Goal: Transaction & Acquisition: Purchase product/service

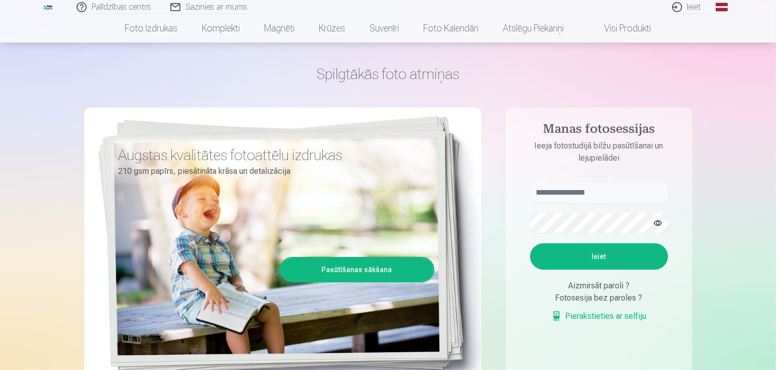
scroll to position [51, 0]
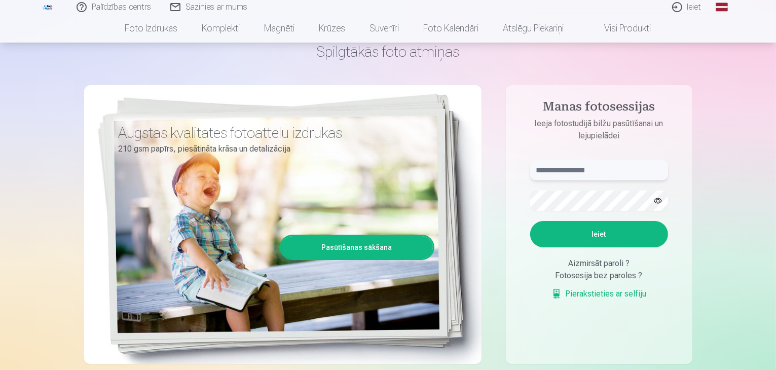
click at [594, 170] on input "text" at bounding box center [599, 170] width 138 height 20
type input "**********"
click at [609, 238] on button "Ieiet" at bounding box center [599, 234] width 138 height 26
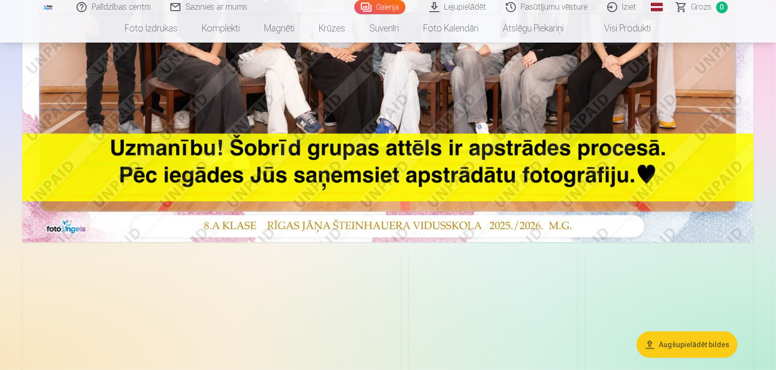
scroll to position [456, 0]
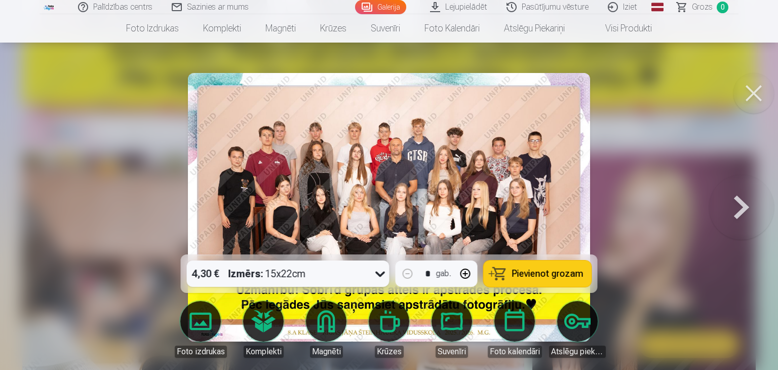
click at [379, 274] on icon at bounding box center [380, 275] width 10 height 6
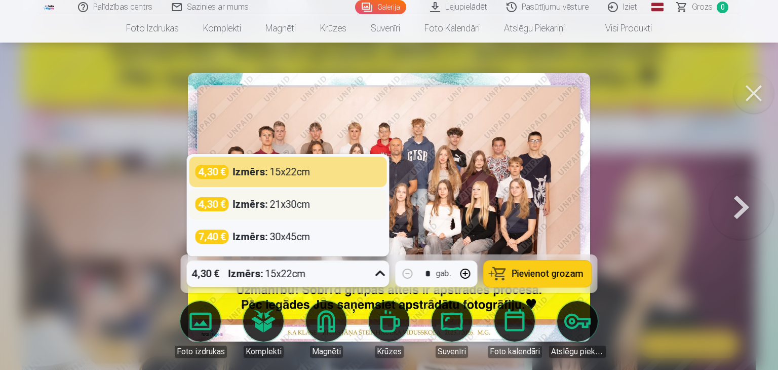
click at [312, 203] on div "4,30 € Izmērs : 21x30cm" at bounding box center [288, 204] width 185 height 14
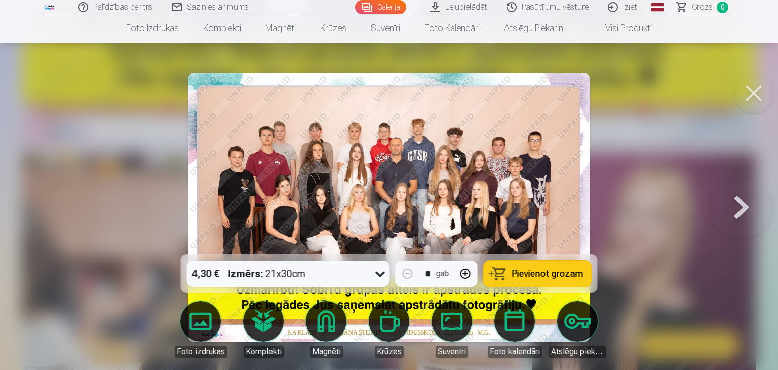
click at [540, 267] on button "Pievienot grozam" at bounding box center [538, 273] width 108 height 26
click at [738, 208] on button at bounding box center [741, 207] width 65 height 74
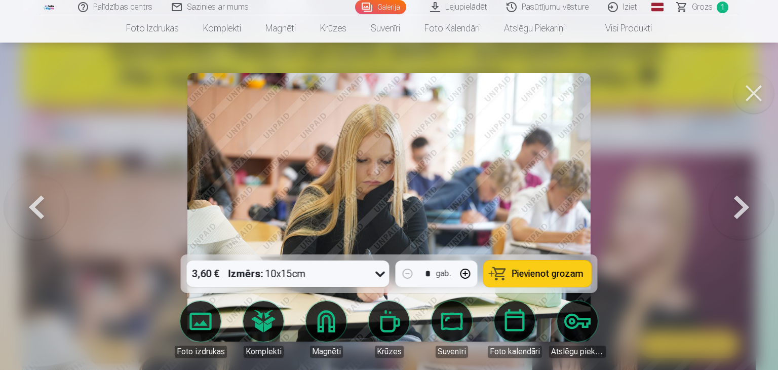
click at [750, 99] on button at bounding box center [754, 93] width 41 height 41
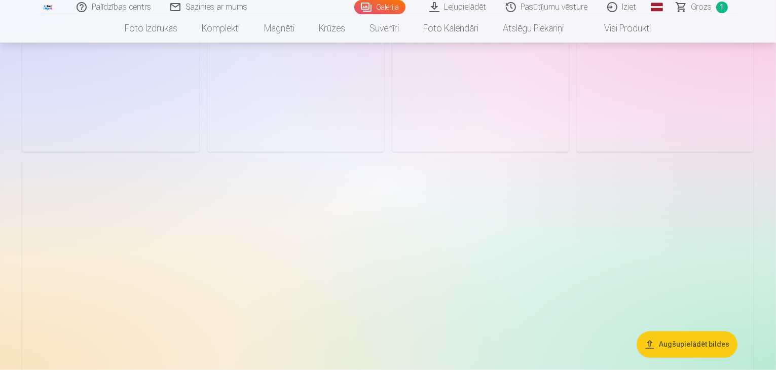
scroll to position [1976, 0]
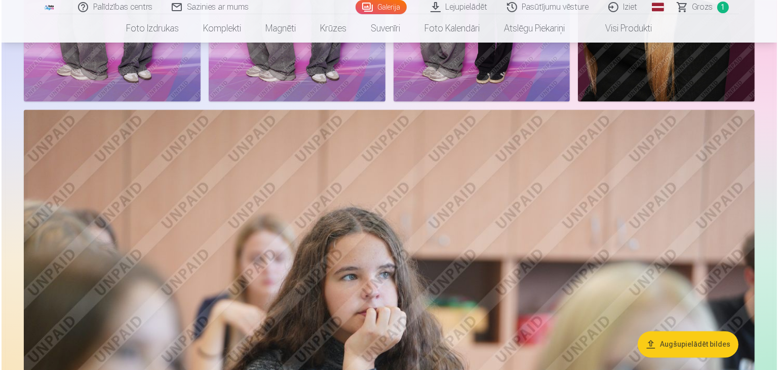
scroll to position [1980, 0]
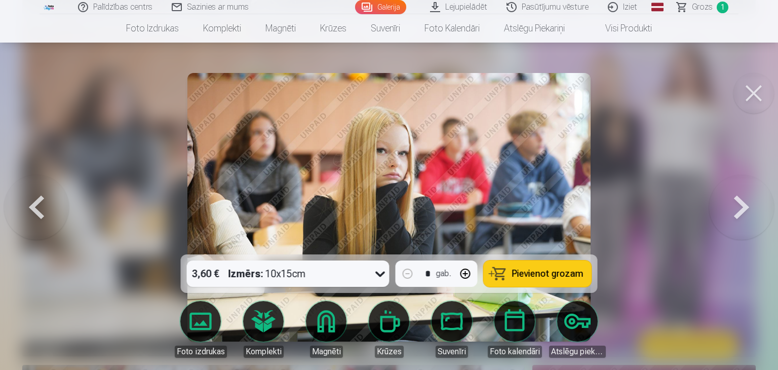
click at [559, 273] on span "Pievienot grozam" at bounding box center [547, 273] width 71 height 9
click at [756, 93] on button at bounding box center [754, 93] width 41 height 41
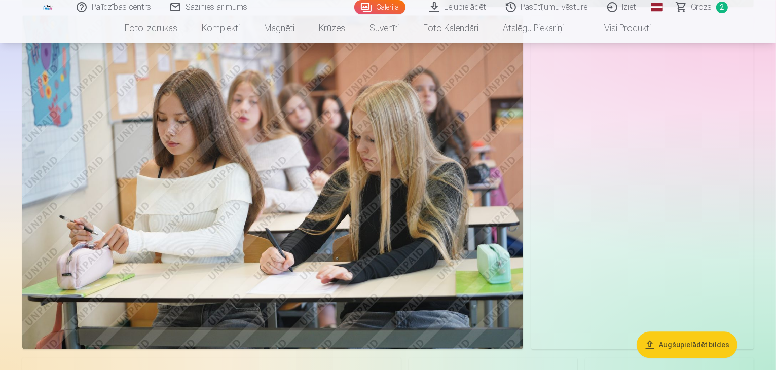
scroll to position [2635, 0]
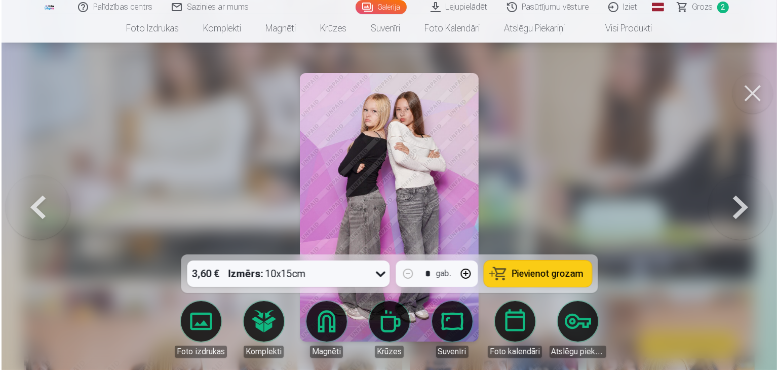
scroll to position [2642, 0]
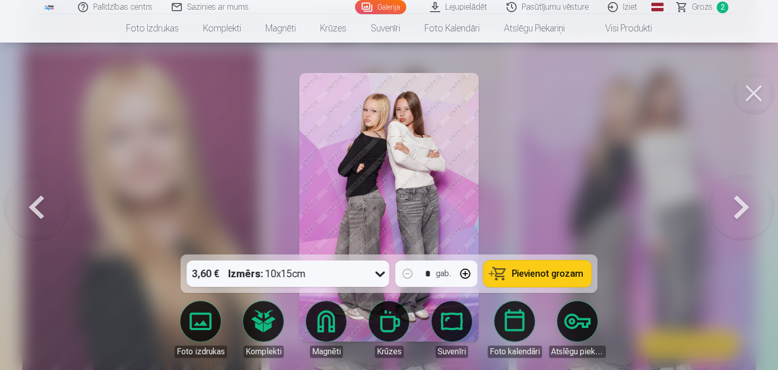
click at [538, 278] on span "Pievienot grozam" at bounding box center [547, 273] width 71 height 9
click at [754, 88] on button at bounding box center [754, 93] width 41 height 41
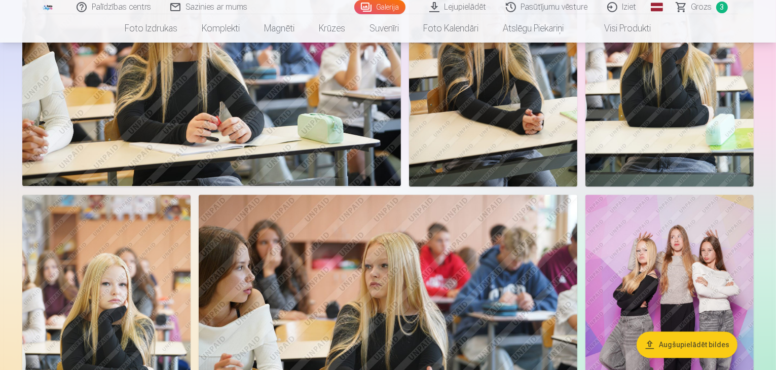
scroll to position [2989, 0]
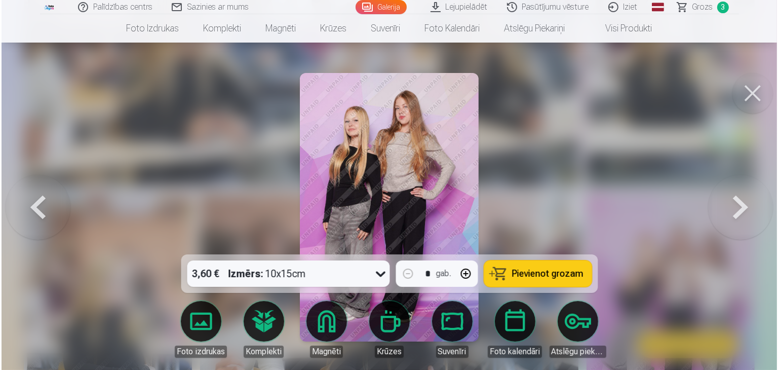
scroll to position [2997, 0]
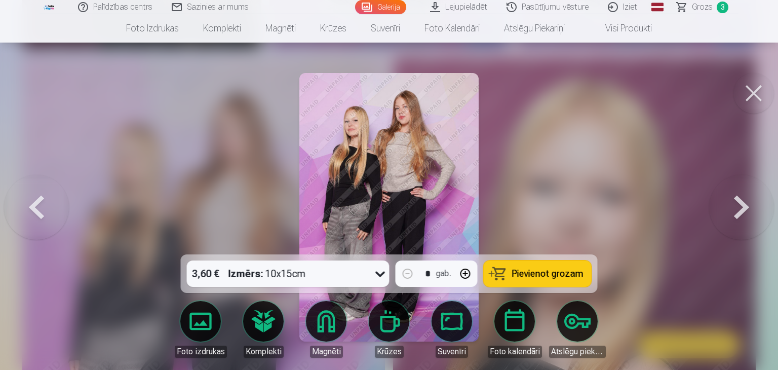
click at [528, 273] on span "Pievienot grozam" at bounding box center [547, 273] width 71 height 9
click at [758, 95] on button at bounding box center [754, 93] width 41 height 41
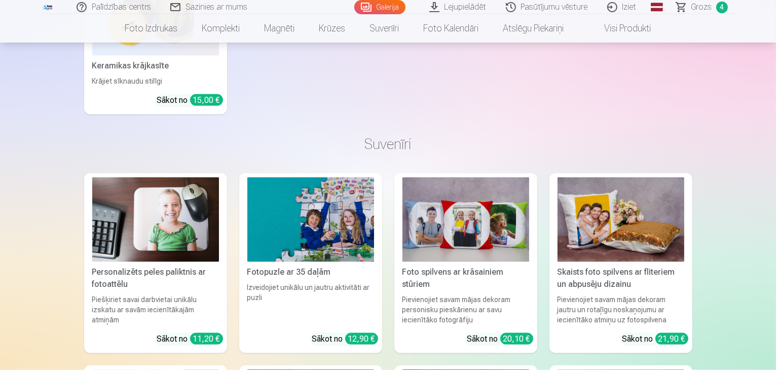
scroll to position [5269, 0]
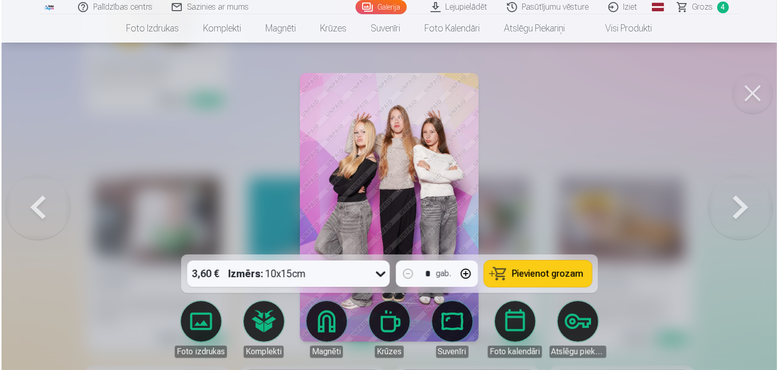
scroll to position [5284, 0]
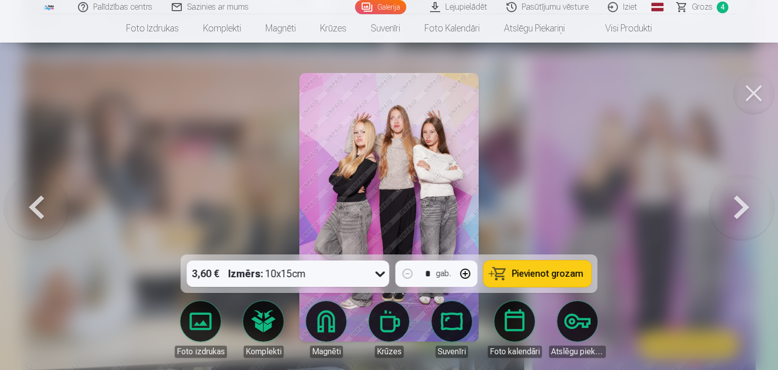
click at [532, 276] on span "Pievienot grozam" at bounding box center [547, 273] width 71 height 9
click at [757, 100] on button at bounding box center [754, 93] width 41 height 41
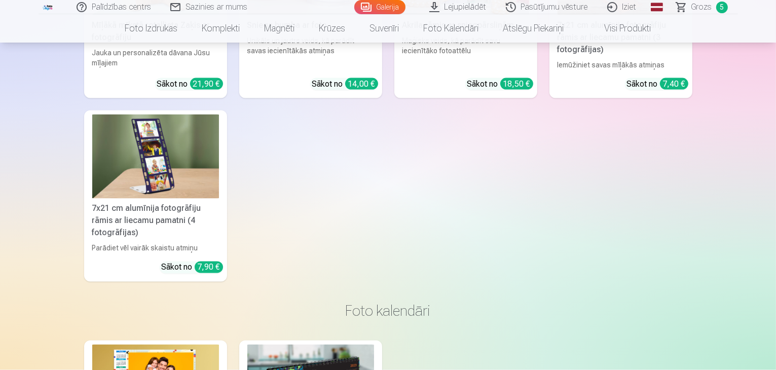
scroll to position [5624, 0]
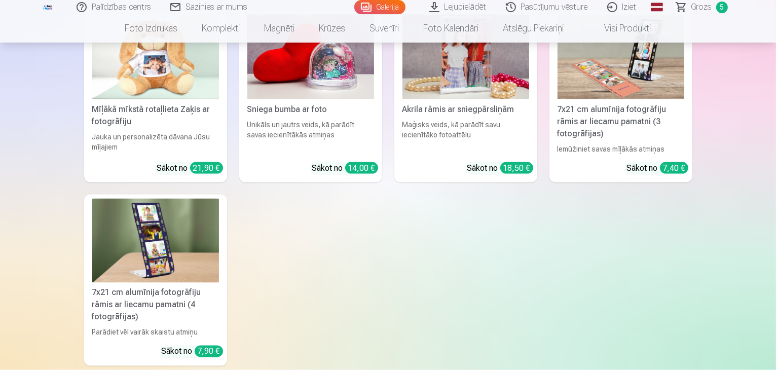
drag, startPoint x: 420, startPoint y: 264, endPoint x: 405, endPoint y: 307, distance: 45.7
drag, startPoint x: 405, startPoint y: 307, endPoint x: 766, endPoint y: 150, distance: 393.9
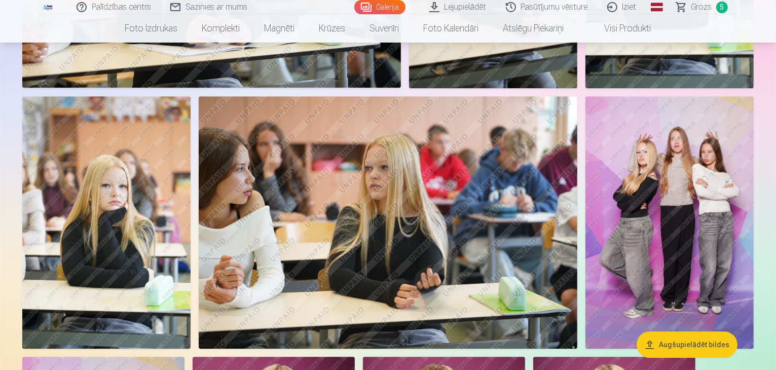
scroll to position [2989, 0]
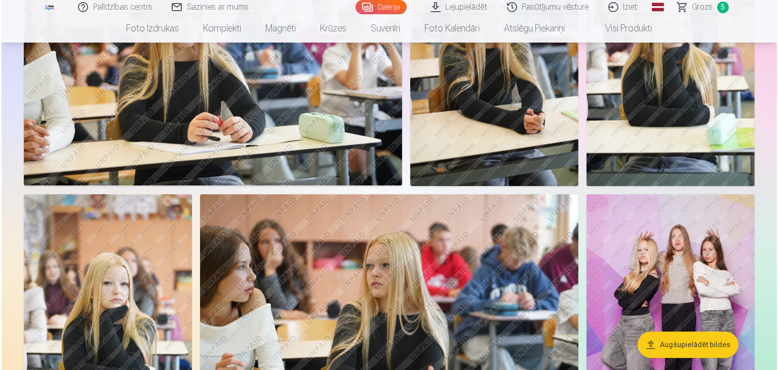
scroll to position [2997, 0]
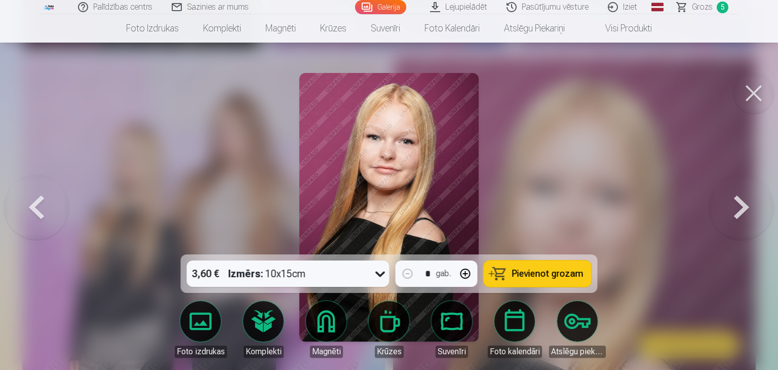
click at [757, 91] on button at bounding box center [754, 93] width 41 height 41
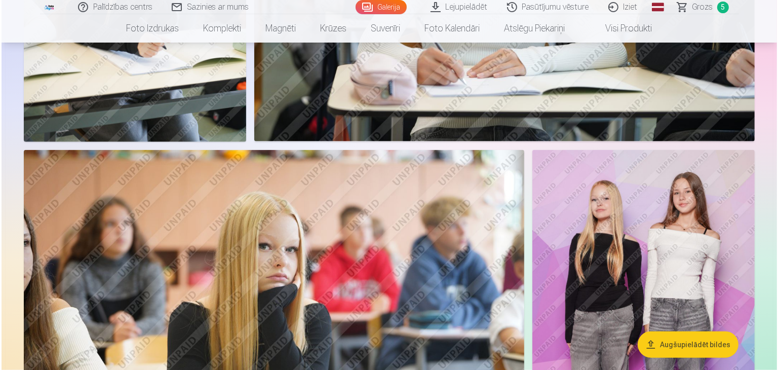
scroll to position [1165, 0]
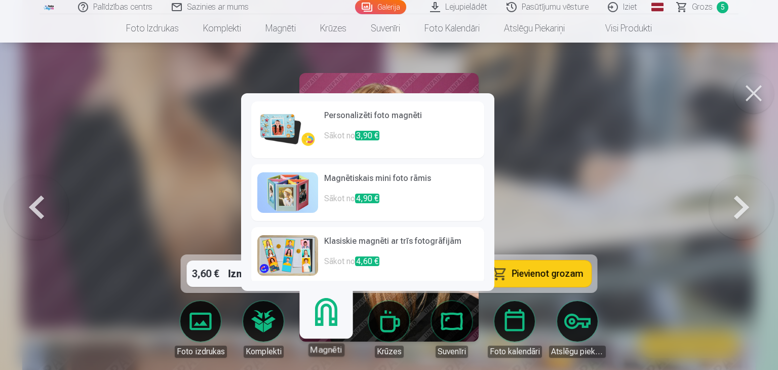
click at [330, 326] on link "Magnēti" at bounding box center [326, 325] width 62 height 62
click at [325, 312] on link "Magnēti" at bounding box center [326, 325] width 62 height 62
click at [355, 125] on h6 "Personalizēti foto magnēti" at bounding box center [401, 119] width 154 height 20
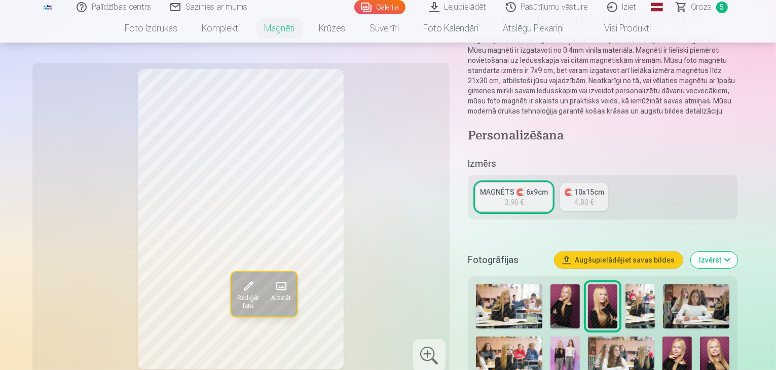
scroll to position [101, 0]
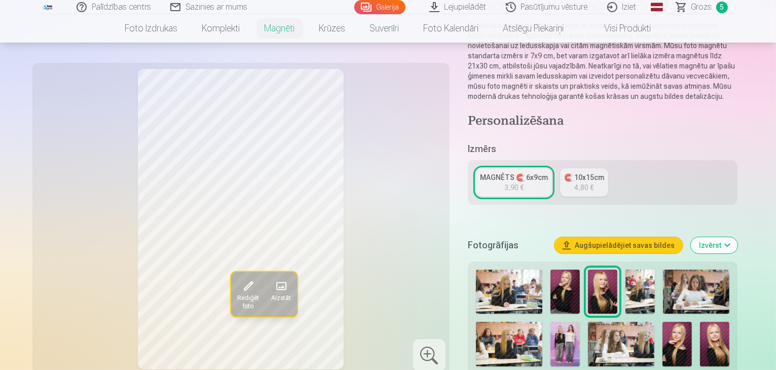
click at [511, 173] on link "MAGNĒTS 🧲 6x9cm 3,90 €" at bounding box center [514, 182] width 76 height 28
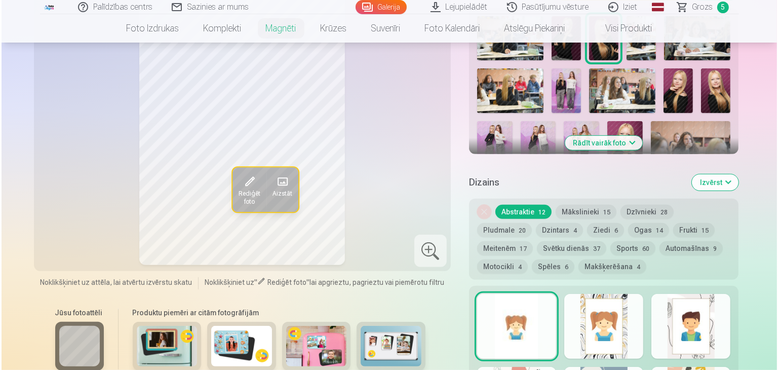
scroll to position [557, 0]
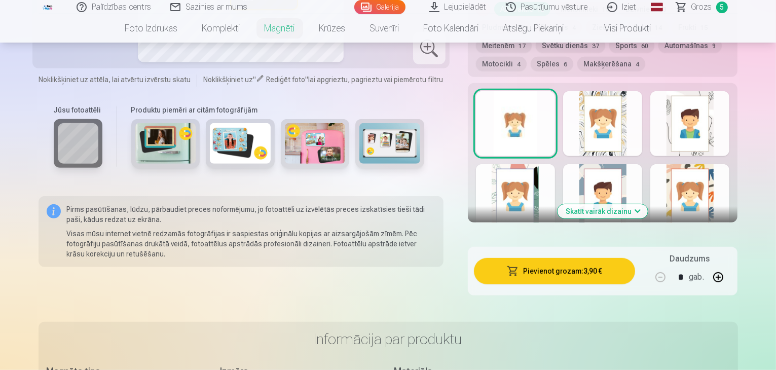
click at [555, 132] on div at bounding box center [515, 123] width 79 height 65
click at [519, 266] on span "button" at bounding box center [513, 271] width 12 height 10
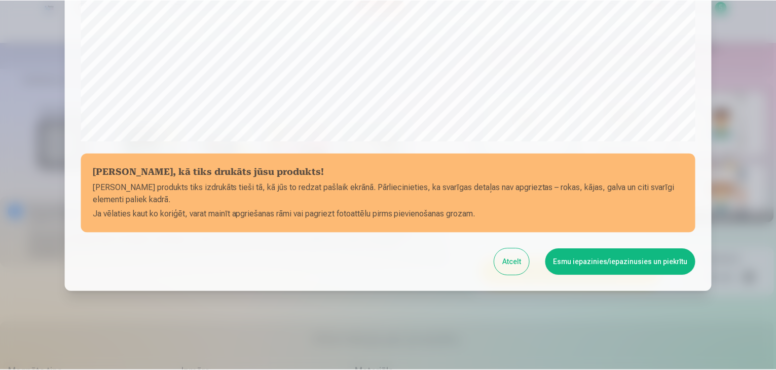
scroll to position [360, 0]
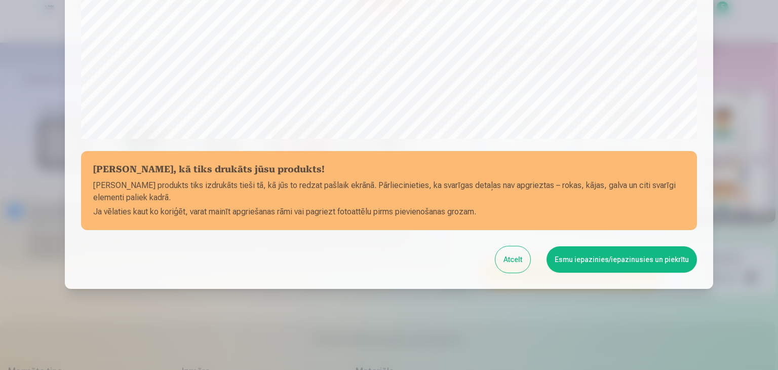
click at [521, 262] on button "Atcelt" at bounding box center [513, 259] width 35 height 26
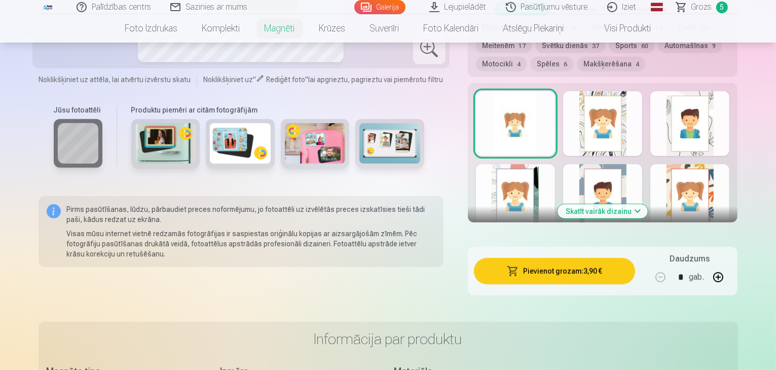
click at [695, 9] on span "Grozs" at bounding box center [701, 7] width 21 height 12
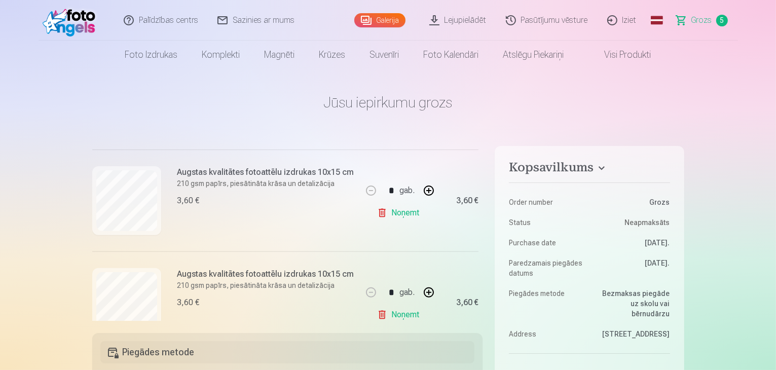
scroll to position [399, 0]
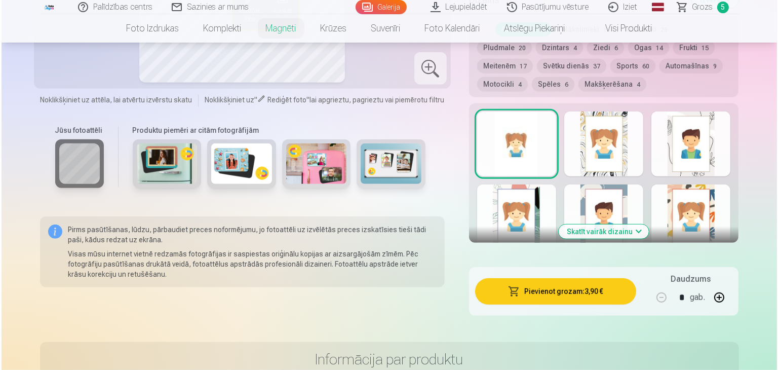
scroll to position [557, 0]
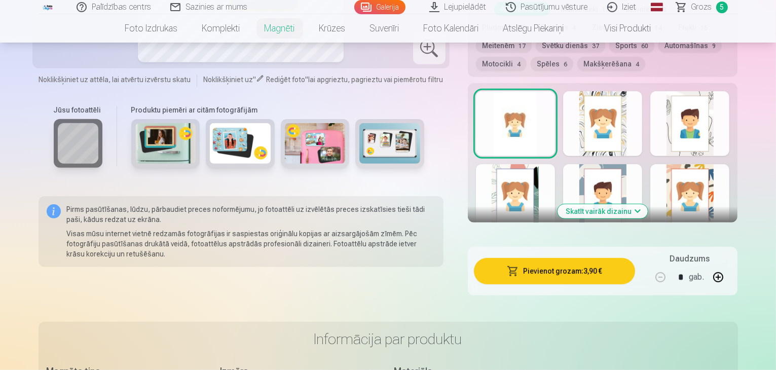
click at [602, 258] on button "Pievienot grozam : 3,90 €" at bounding box center [555, 271] width 162 height 26
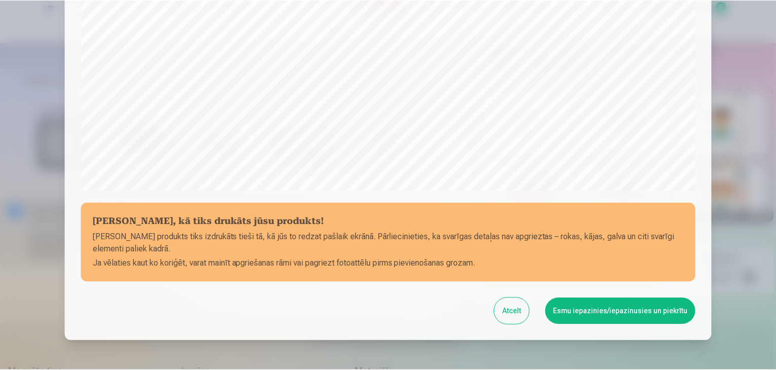
scroll to position [360, 0]
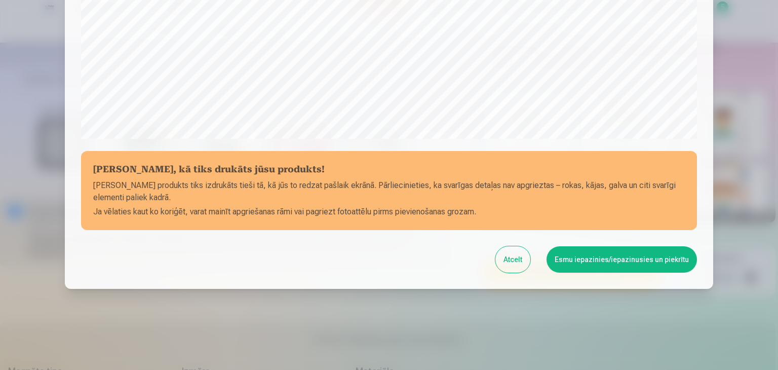
click at [618, 258] on button "Esmu iepazinies/iepazinusies un piekrītu" at bounding box center [622, 259] width 150 height 26
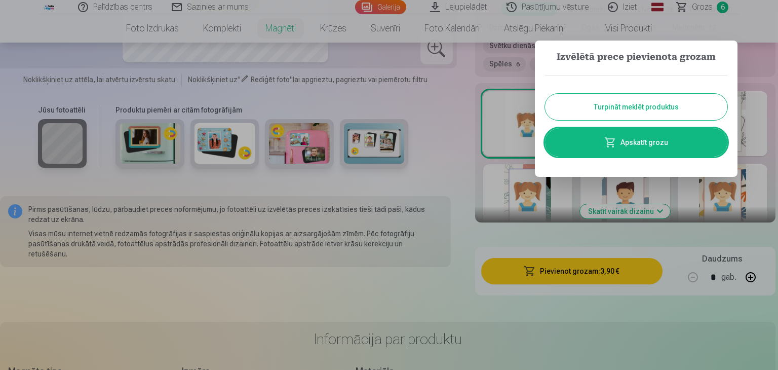
click at [620, 143] on link "Apskatīt grozu" at bounding box center [636, 142] width 182 height 28
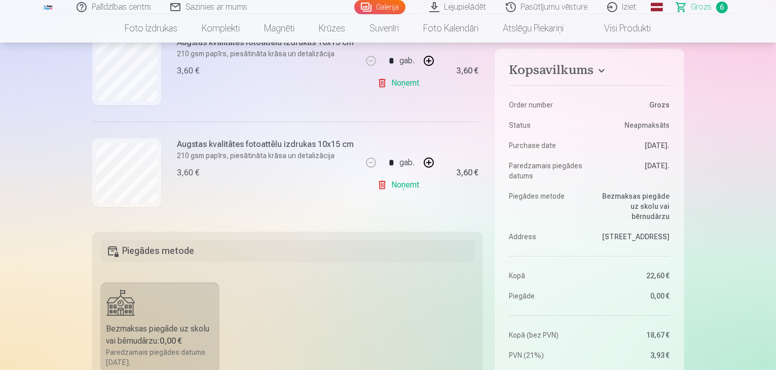
scroll to position [551, 0]
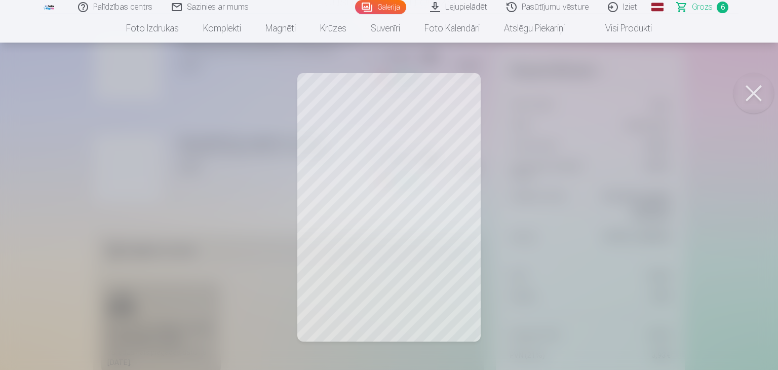
click at [758, 88] on button at bounding box center [754, 93] width 41 height 41
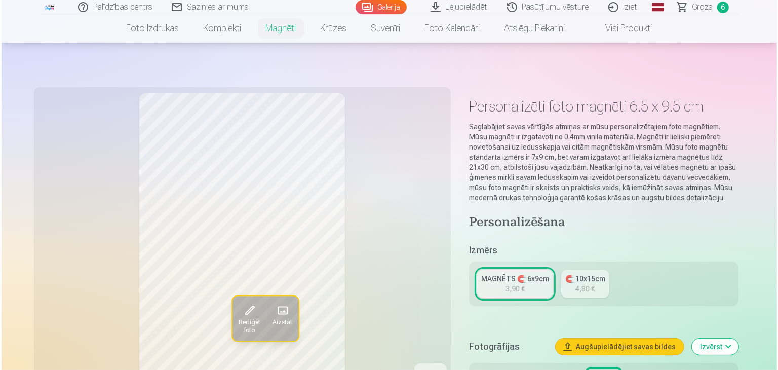
scroll to position [1165, 0]
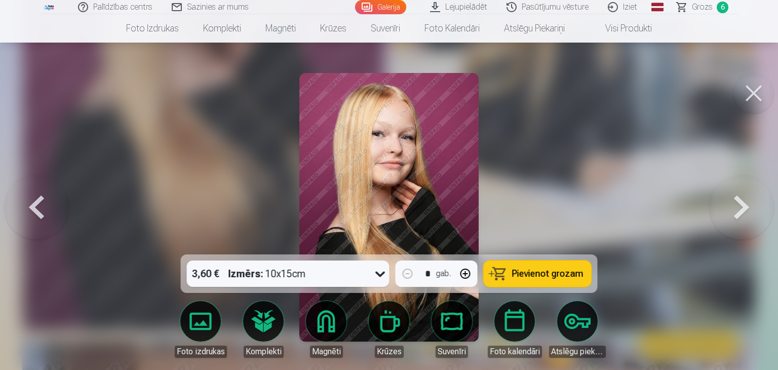
click at [754, 97] on button at bounding box center [754, 93] width 41 height 41
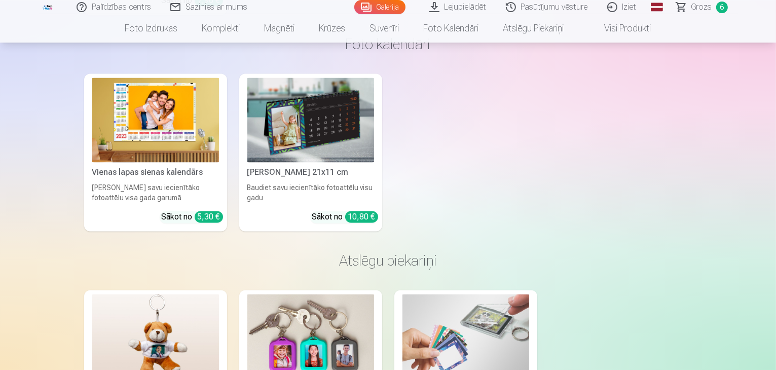
scroll to position [5975, 0]
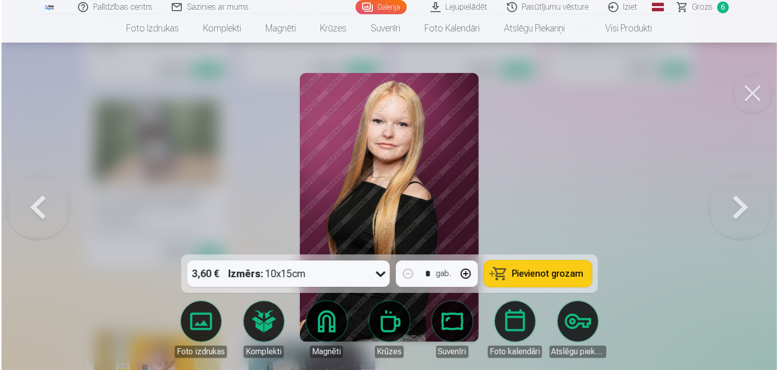
scroll to position [5740, 0]
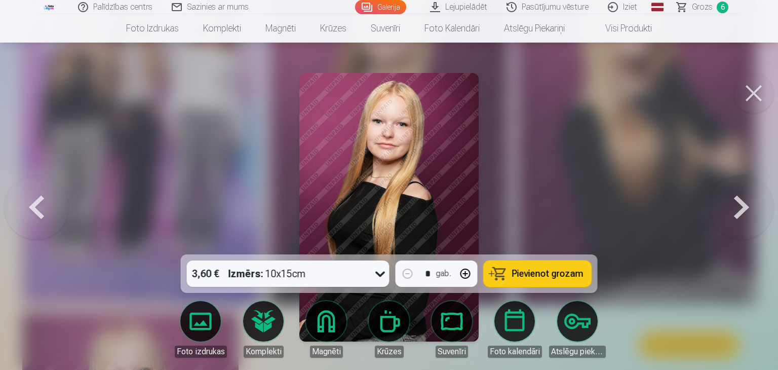
click at [528, 272] on span "Pievienot grozam" at bounding box center [547, 273] width 71 height 9
click at [704, 9] on span "Grozs" at bounding box center [702, 7] width 21 height 12
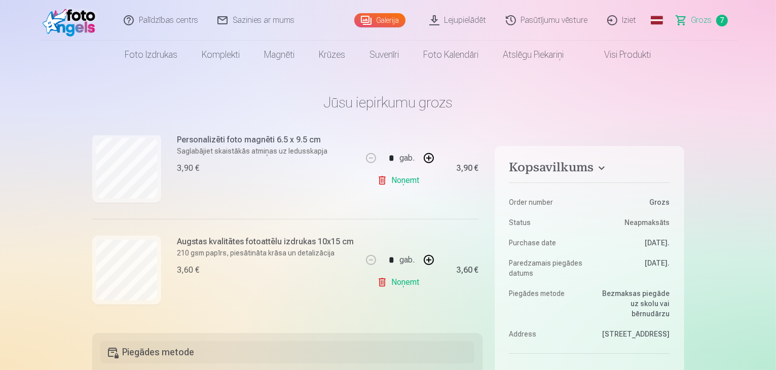
click at [628, 23] on link "Iziet" at bounding box center [622, 20] width 49 height 41
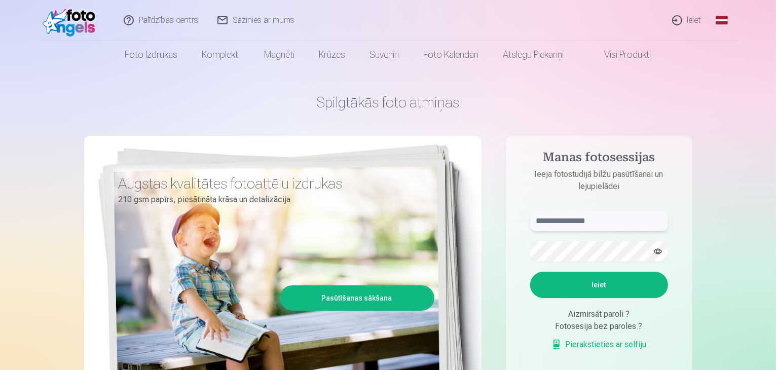
click at [632, 223] on input "text" at bounding box center [599, 221] width 138 height 20
click at [602, 345] on link "Pierakstieties ar selfiju" at bounding box center [598, 344] width 95 height 12
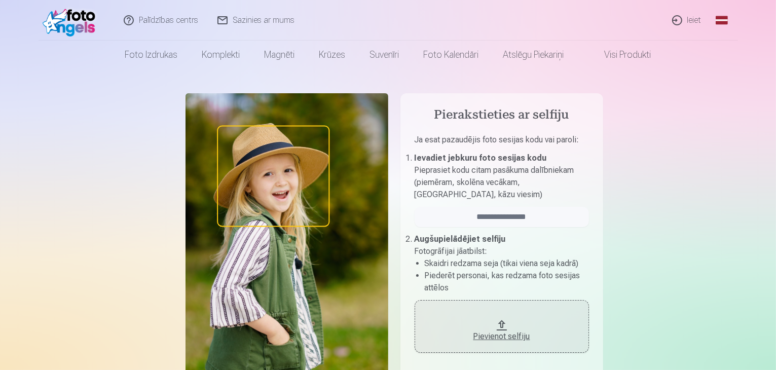
click at [498, 320] on button "Pievienot selfiju" at bounding box center [501, 326] width 174 height 53
click at [463, 313] on button "Pievienot selfiju" at bounding box center [501, 326] width 174 height 53
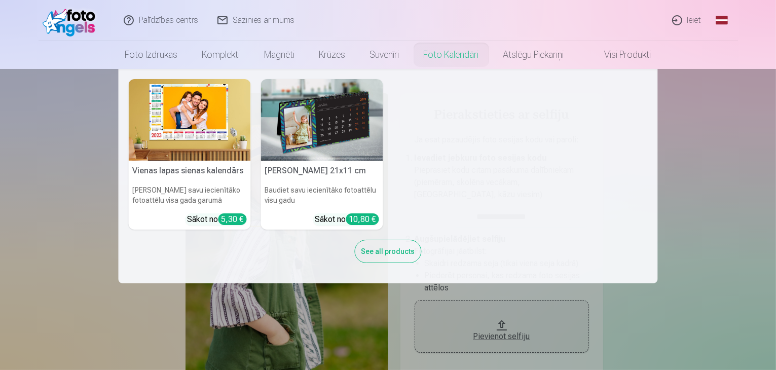
click at [710, 183] on nav "Vienas lapas sienas [PERSON_NAME] savu iecienītāko fotoattēlu visa gada garumā …" at bounding box center [388, 176] width 776 height 214
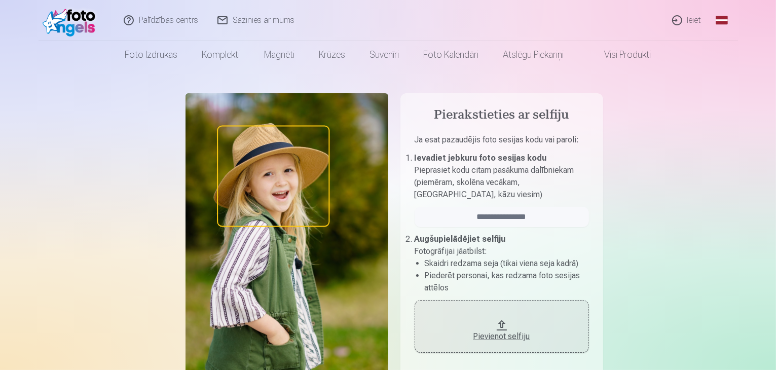
click at [691, 18] on link "Ieiet" at bounding box center [687, 20] width 49 height 41
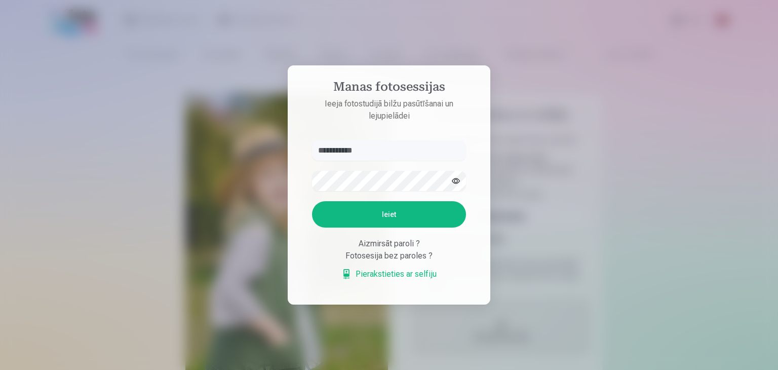
type input "**********"
click at [357, 219] on button "Ieiet" at bounding box center [389, 214] width 154 height 26
